Goal: Task Accomplishment & Management: Manage account settings

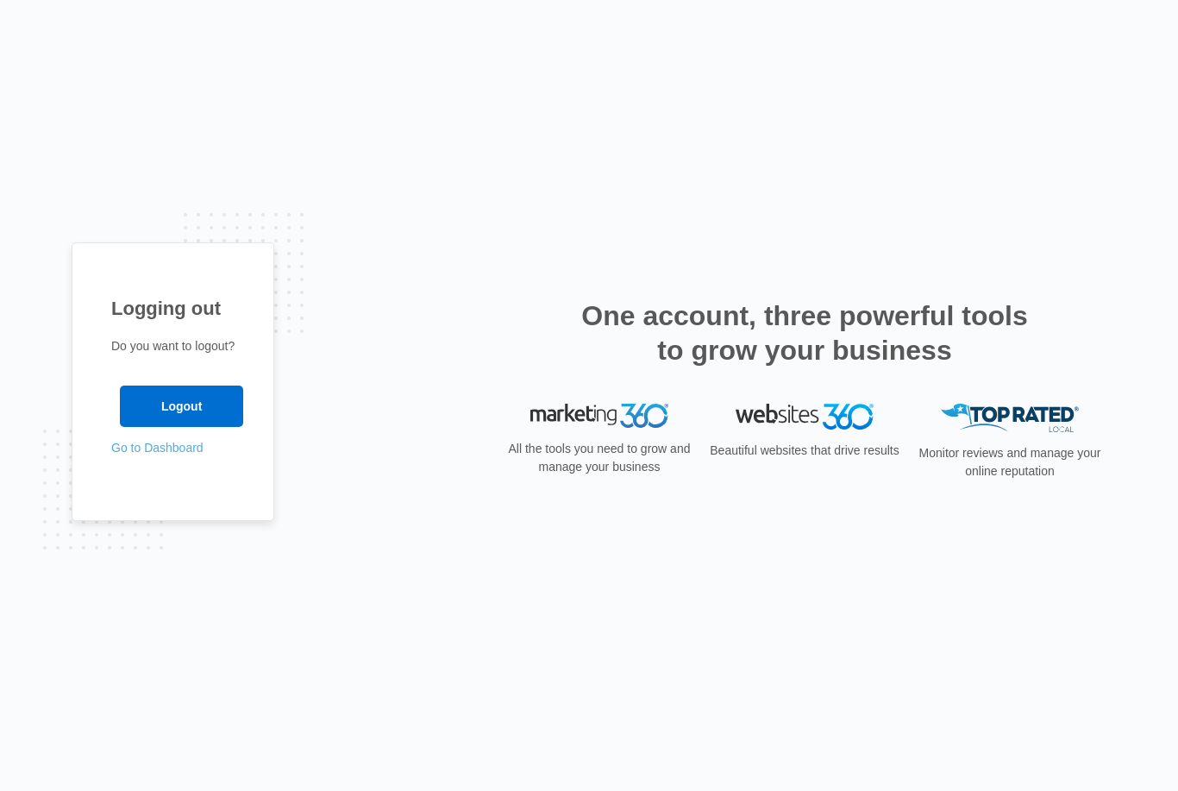
click at [151, 454] on link "Go to Dashboard" at bounding box center [157, 448] width 92 height 14
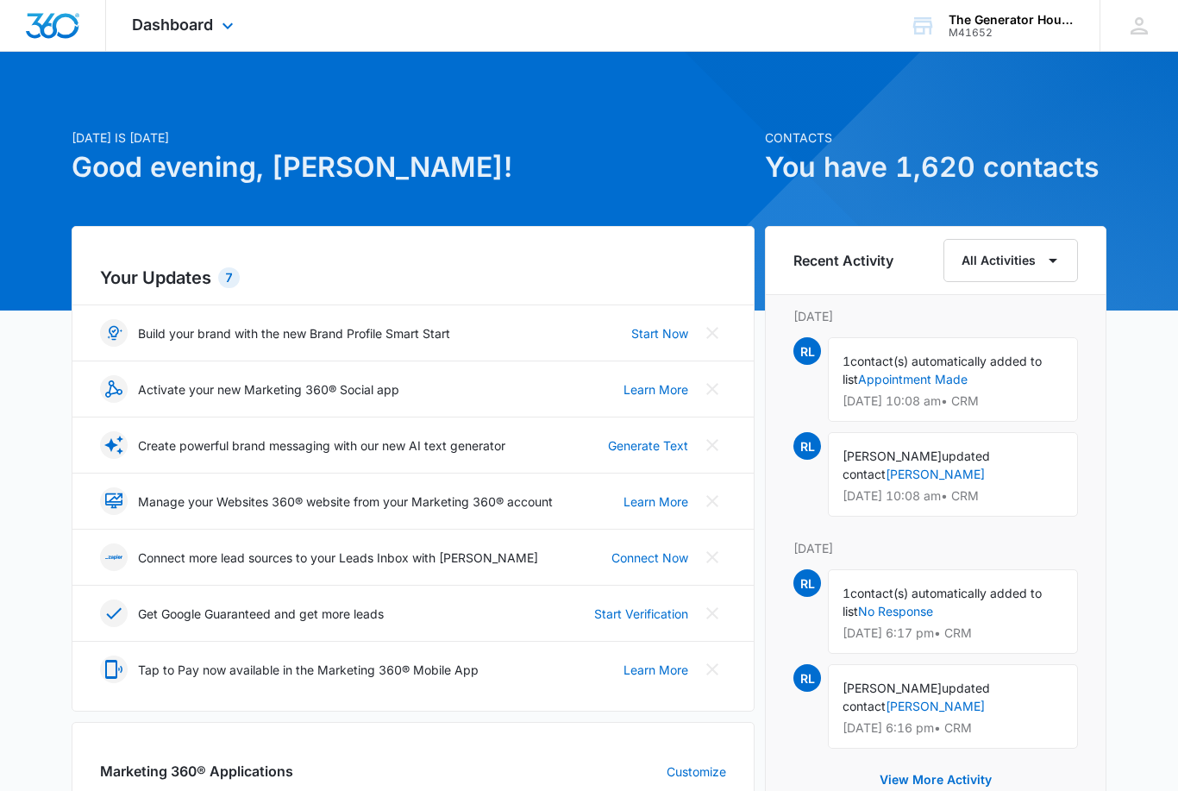
click at [221, 41] on div "Dashboard Apps Reputation Websites Forms CRM Email Social Content Ads Intellige…" at bounding box center [185, 25] width 158 height 51
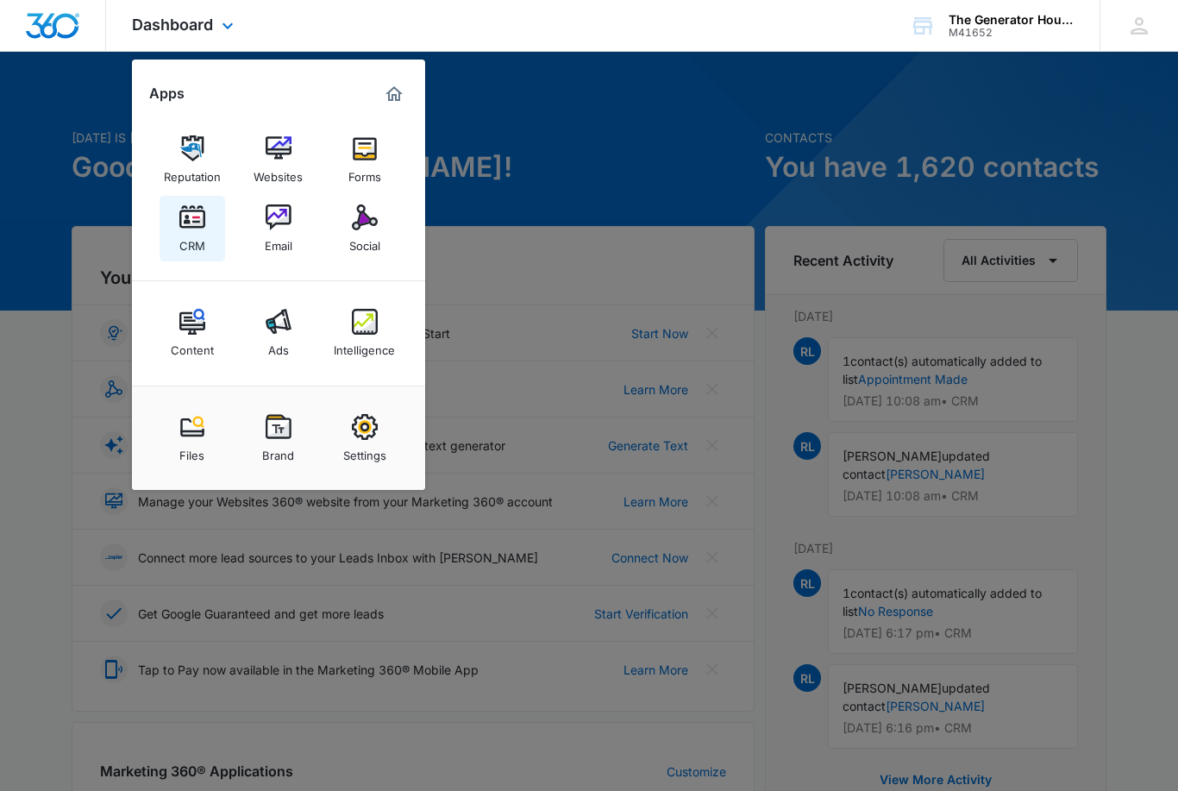
click at [193, 215] on img at bounding box center [192, 217] width 26 height 26
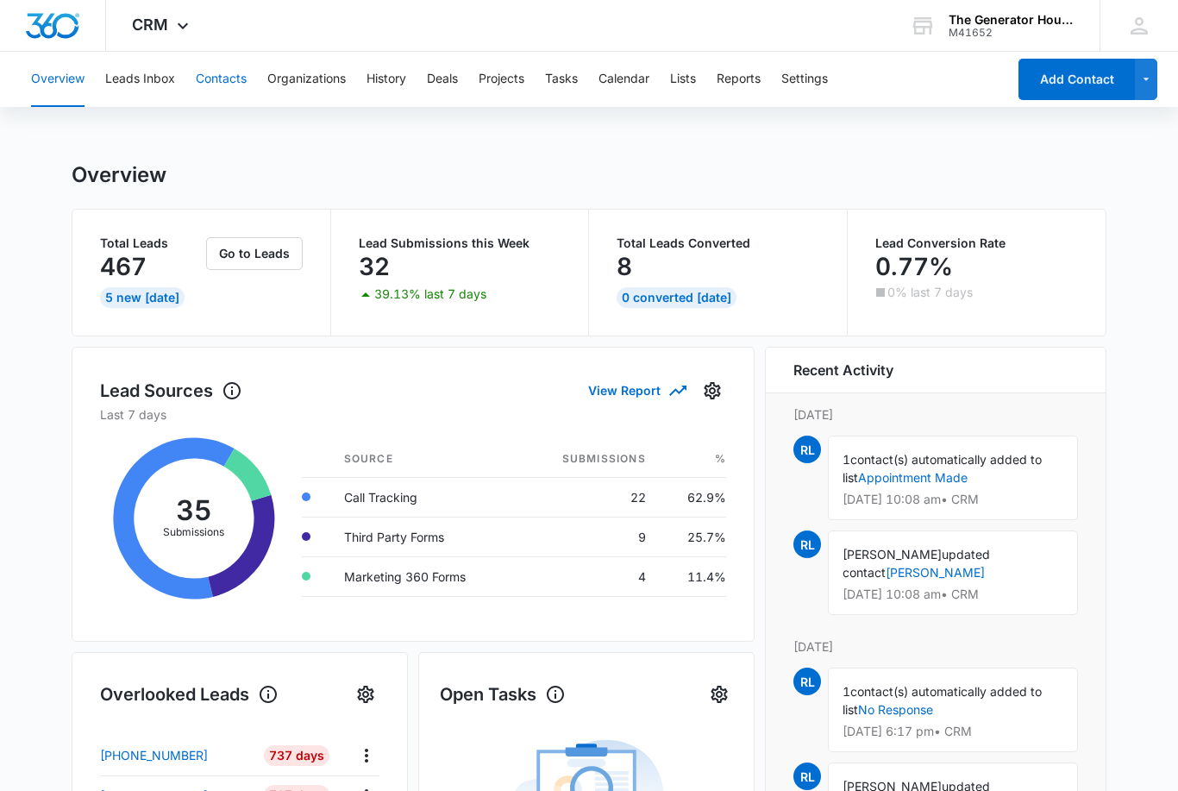
click at [244, 77] on button "Contacts" at bounding box center [221, 79] width 51 height 55
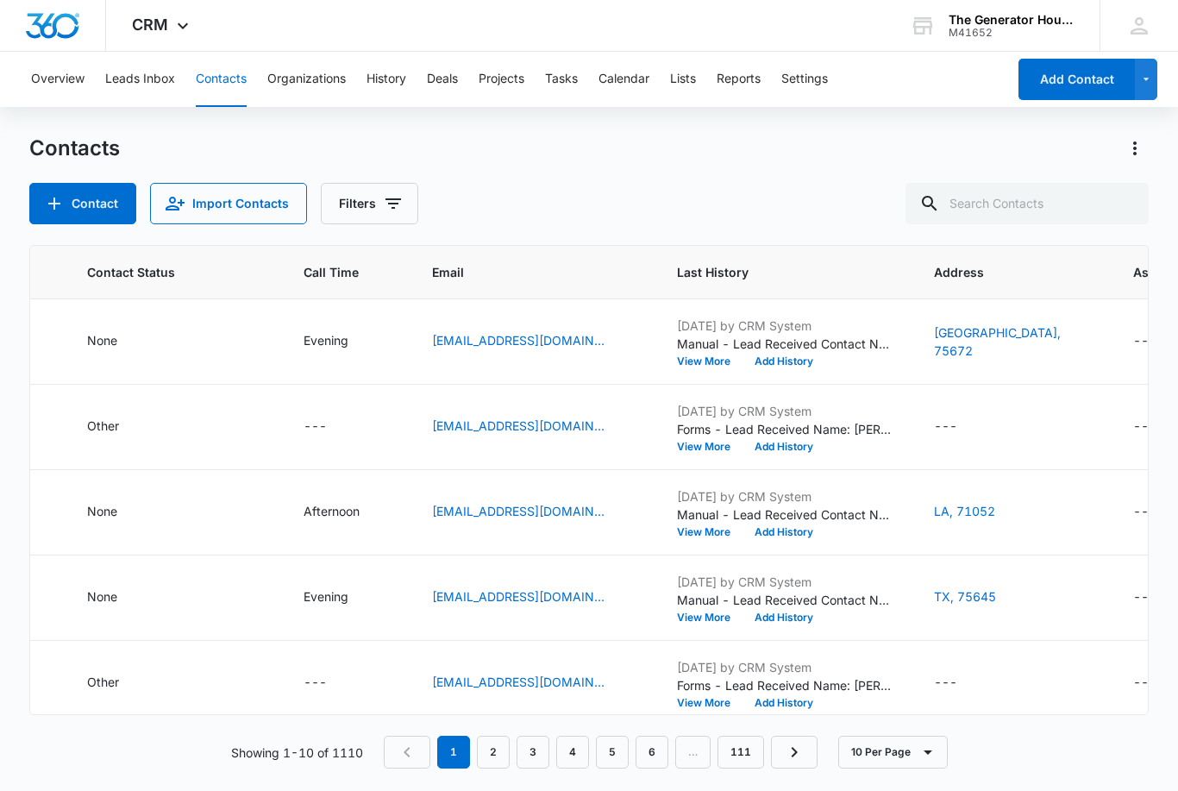
scroll to position [0, 561]
click at [206, 503] on div "None" at bounding box center [171, 512] width 175 height 21
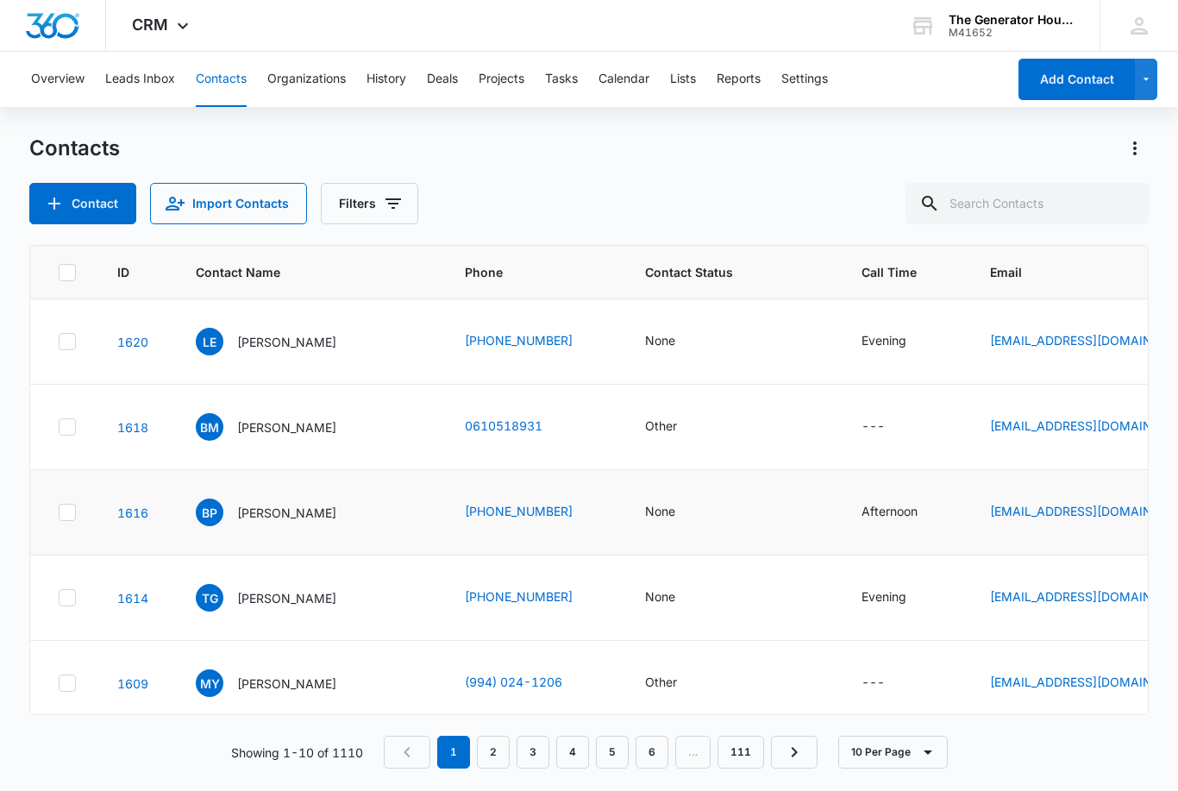
scroll to position [0, 0]
click at [654, 509] on div "None" at bounding box center [660, 511] width 30 height 18
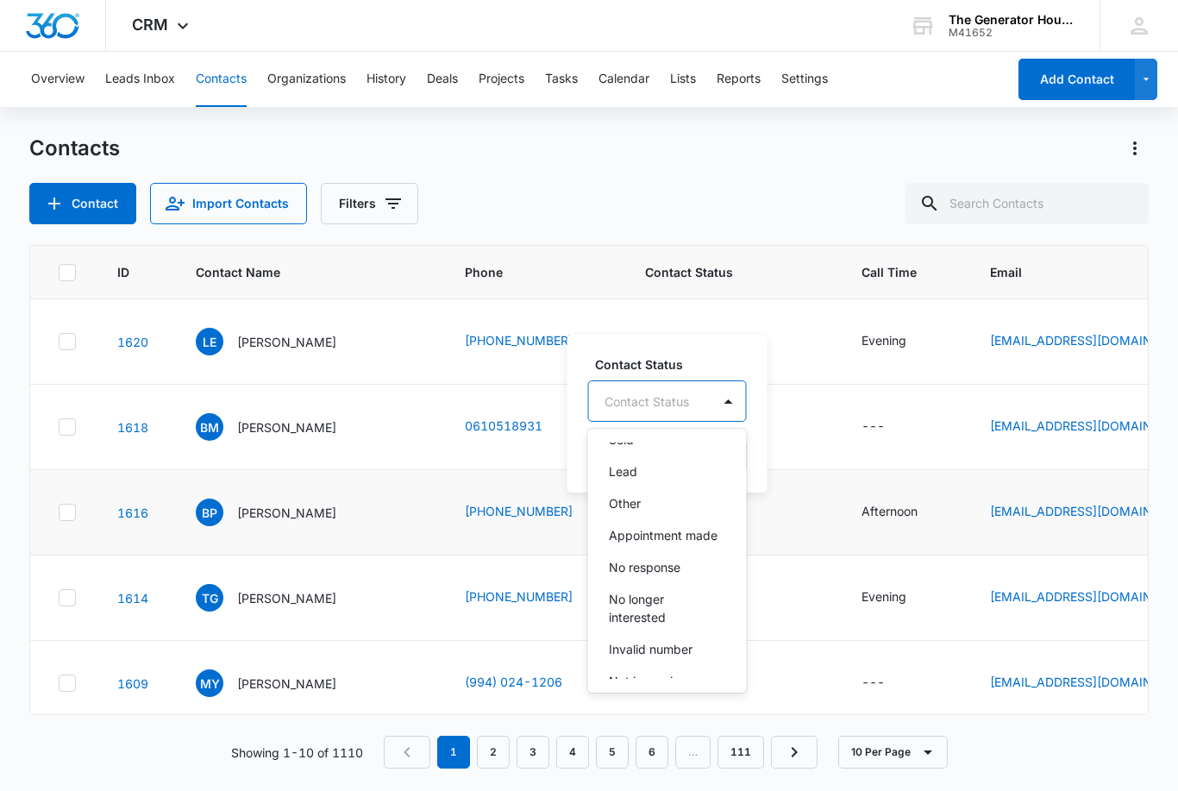
scroll to position [119, 0]
click at [682, 572] on div "No response" at bounding box center [666, 566] width 114 height 18
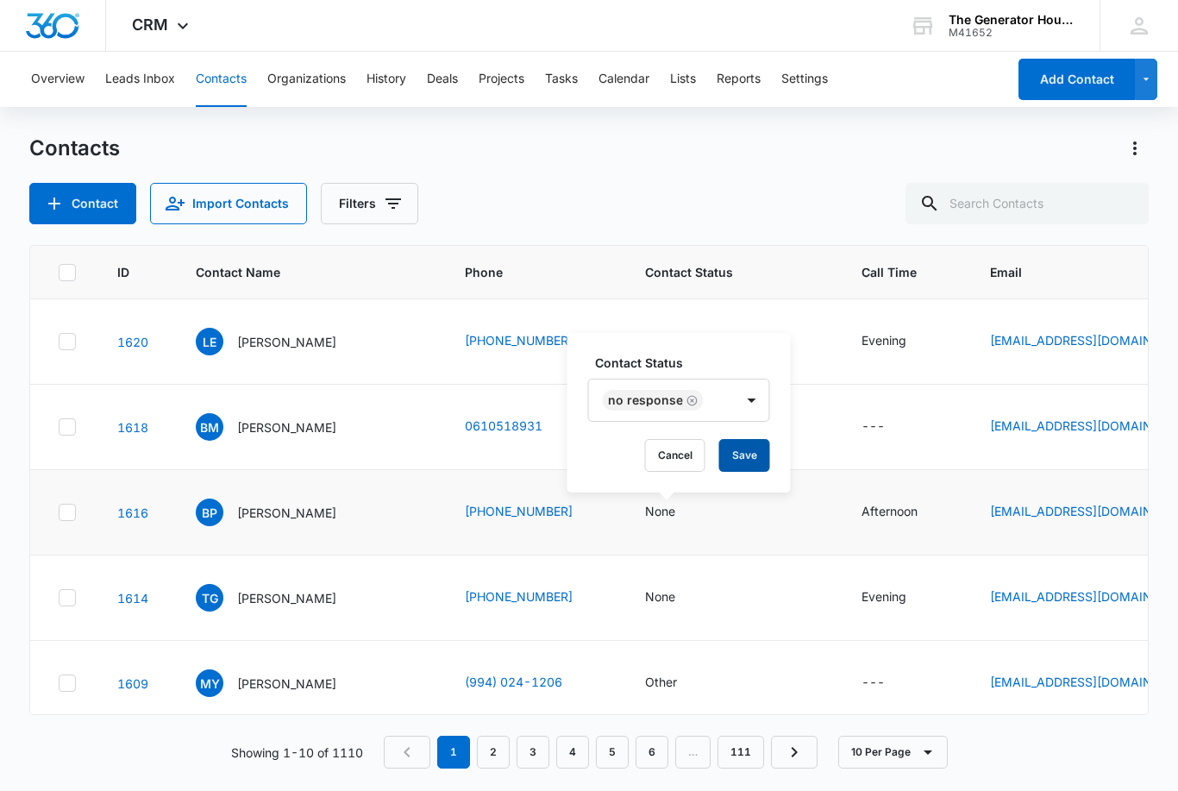
click at [756, 449] on button "Save" at bounding box center [744, 455] width 51 height 33
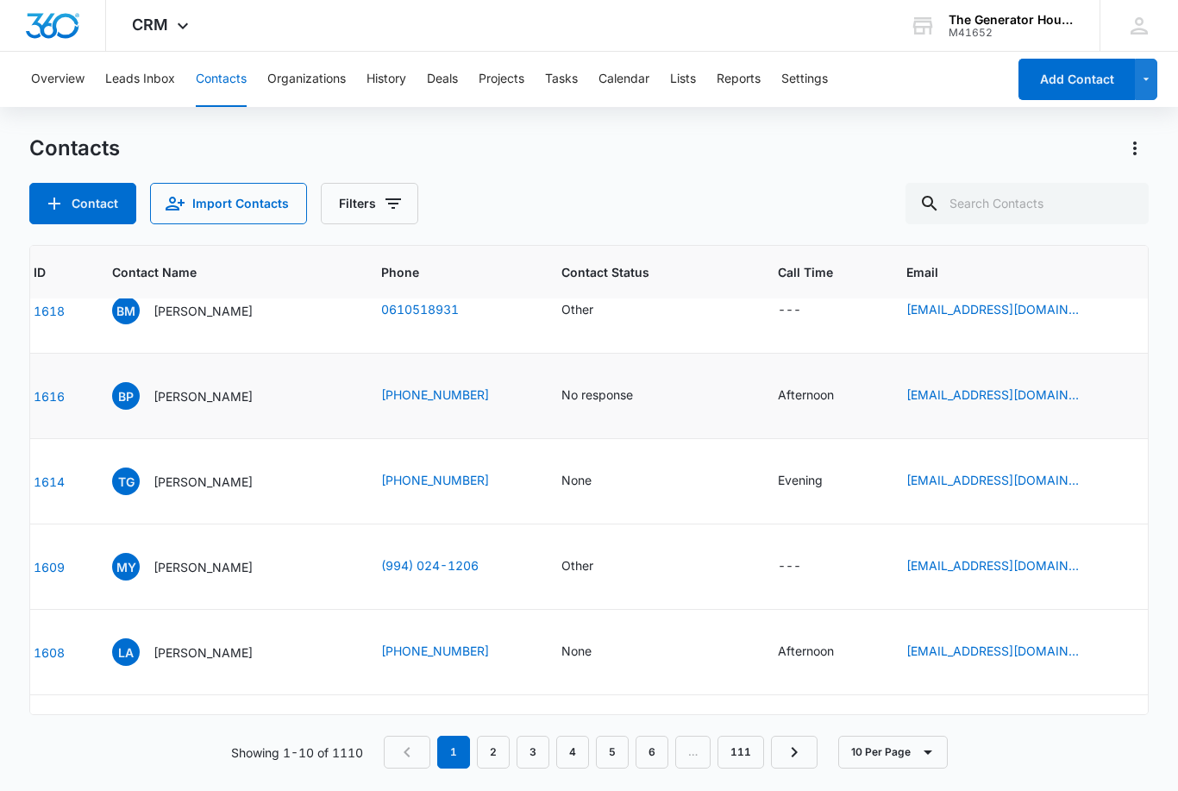
scroll to position [114, 84]
